Goal: Task Accomplishment & Management: Manage account settings

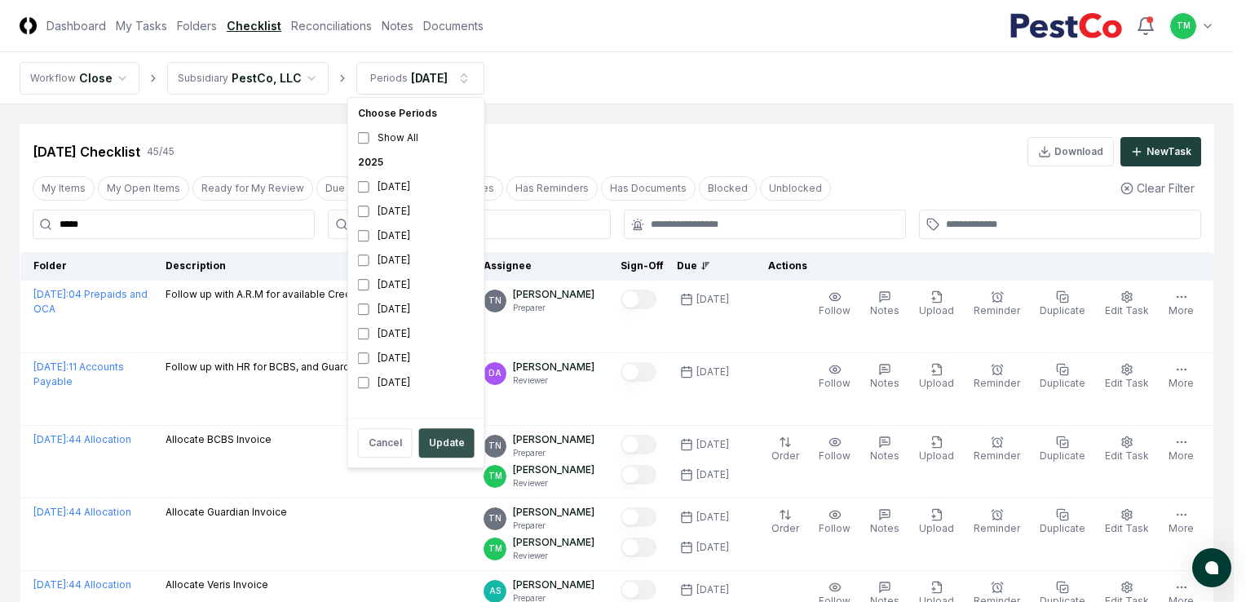
click at [453, 449] on button "Update" at bounding box center [446, 442] width 55 height 29
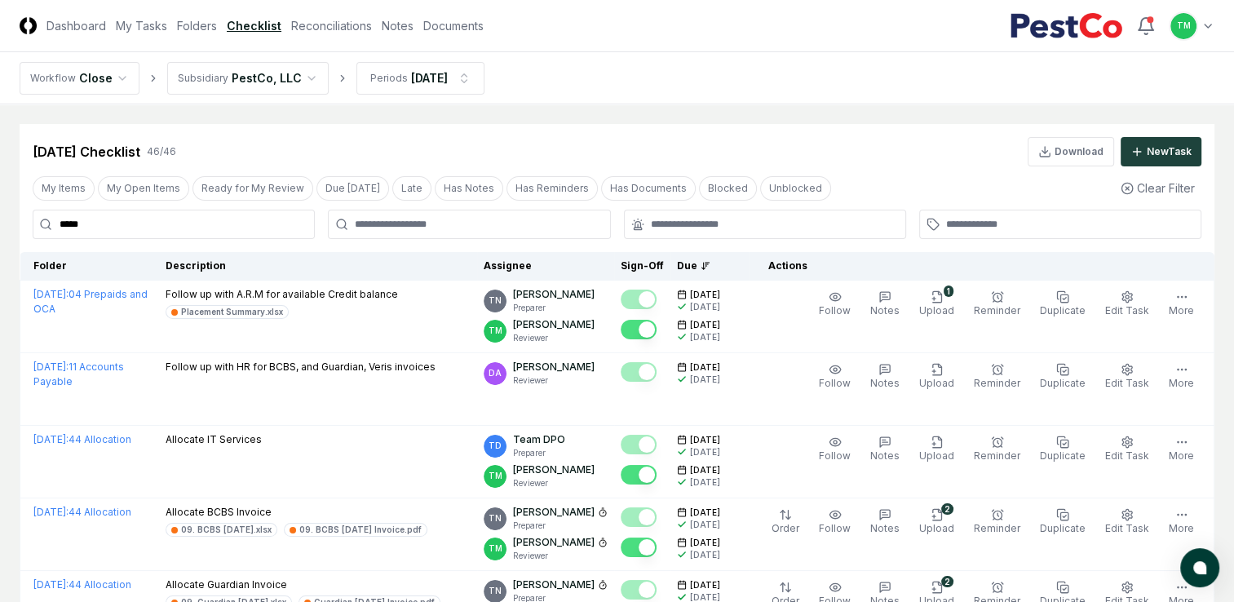
drag, startPoint x: 133, startPoint y: 191, endPoint x: 72, endPoint y: 276, distance: 104.6
click at [133, 191] on button "My Open Items" at bounding box center [143, 188] width 91 height 24
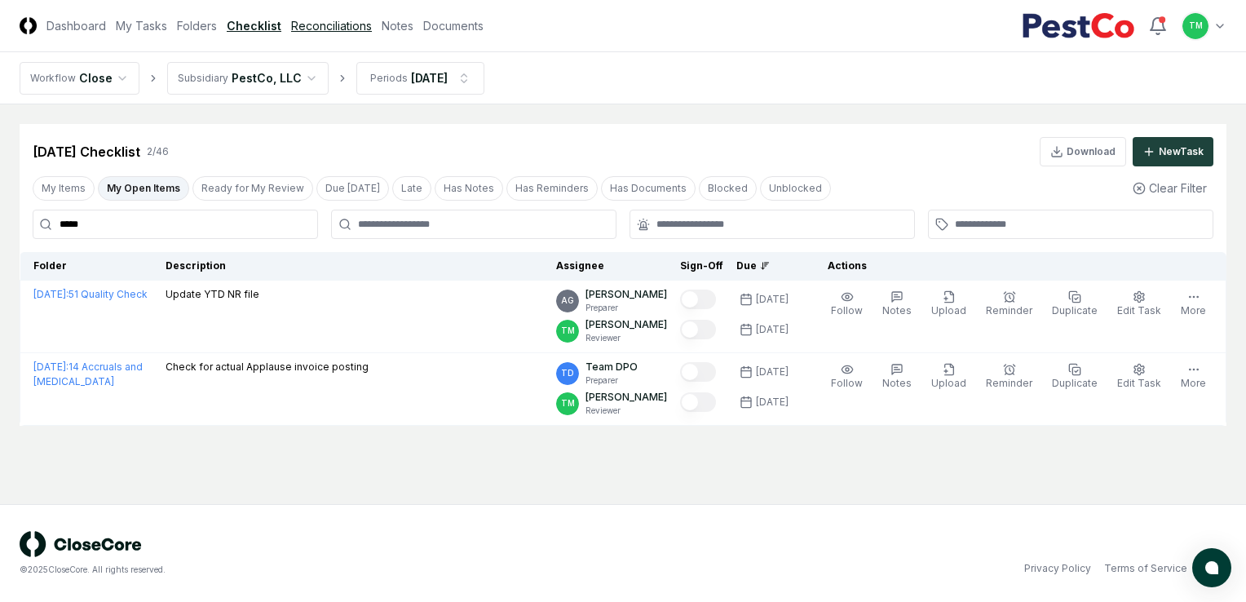
click at [303, 26] on link "Reconciliations" at bounding box center [331, 25] width 81 height 17
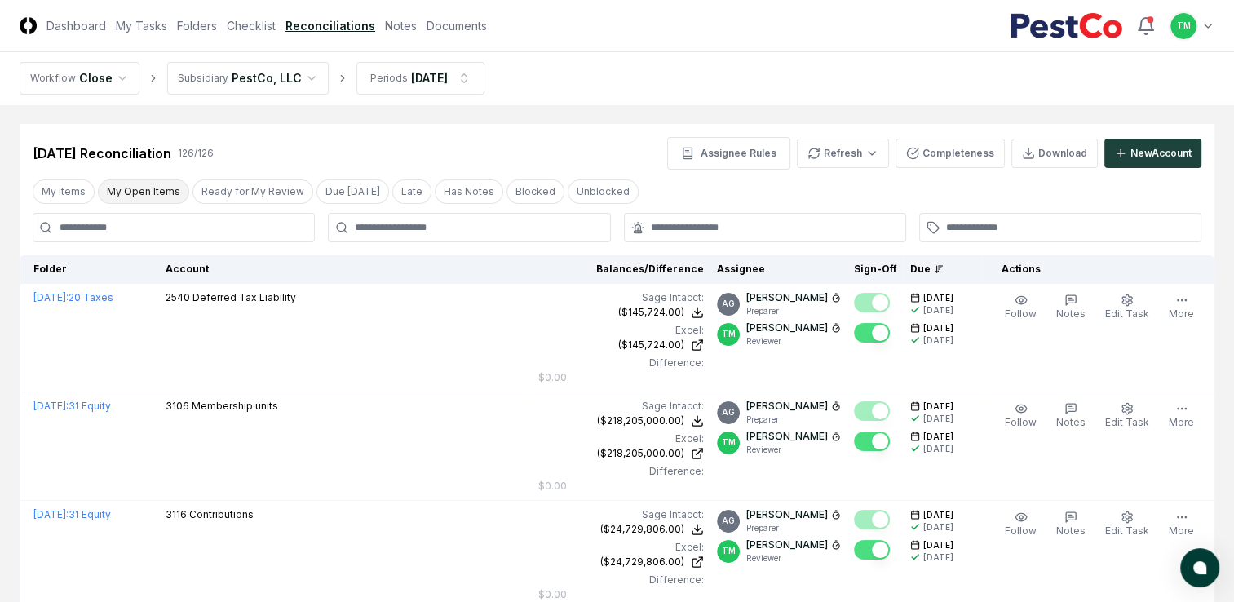
click at [143, 193] on button "My Open Items" at bounding box center [143, 191] width 91 height 24
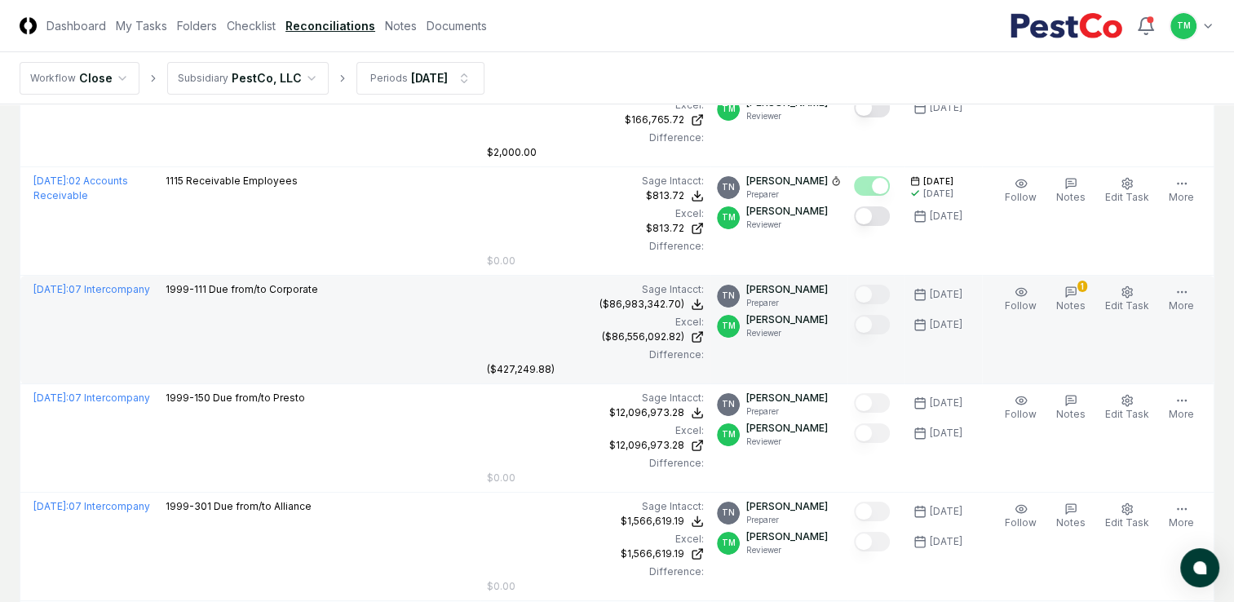
scroll to position [245, 0]
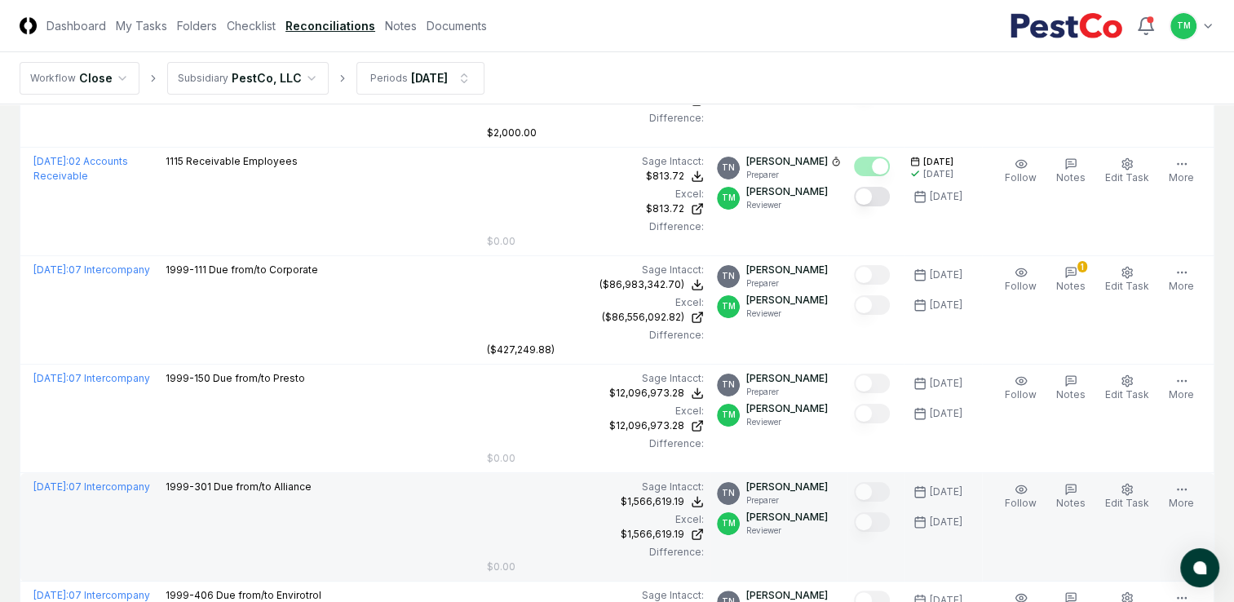
click at [828, 524] on p "Reviewer" at bounding box center [787, 530] width 82 height 12
